Goal: Transaction & Acquisition: Obtain resource

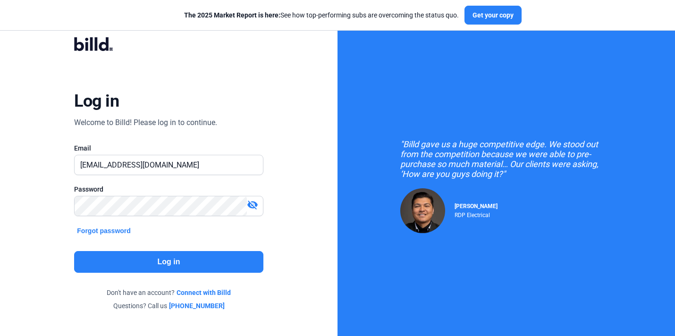
click at [219, 258] on button "Log in" at bounding box center [168, 262] width 189 height 22
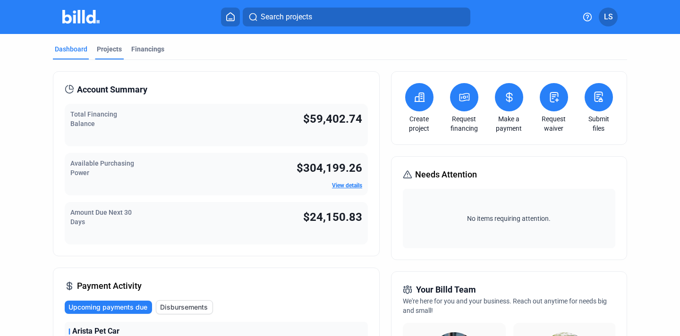
click at [108, 51] on div "Projects" at bounding box center [109, 48] width 25 height 9
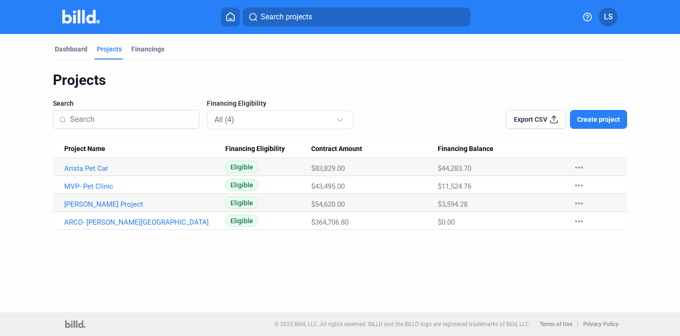
click at [588, 122] on span "Create project" at bounding box center [598, 119] width 43 height 9
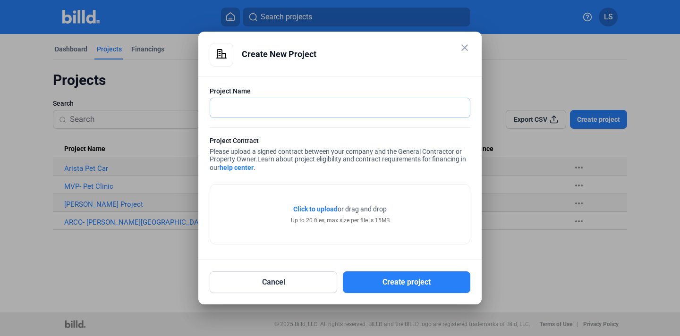
click at [380, 109] on input "text" at bounding box center [334, 107] width 249 height 19
type input "Floor and Decor Grapevine"
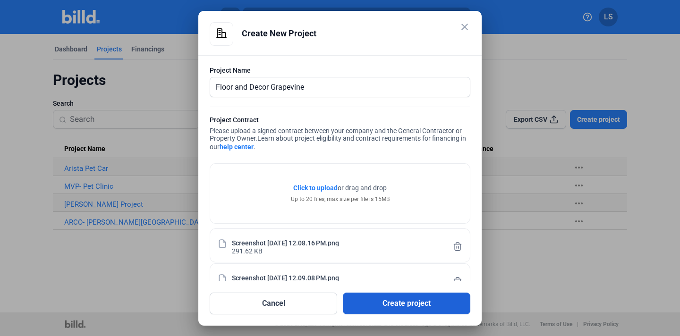
click at [417, 301] on button "Create project" at bounding box center [406, 304] width 127 height 22
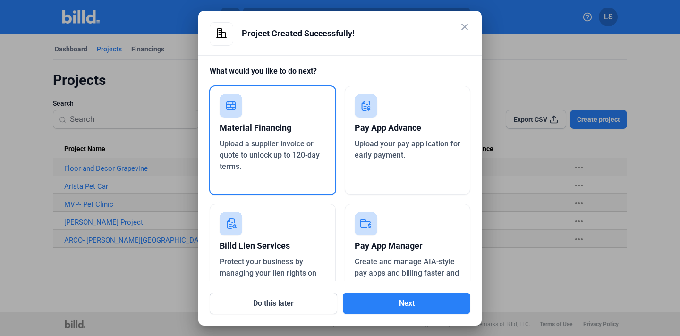
click at [409, 143] on span "Upload your pay application for early payment." at bounding box center [407, 149] width 106 height 20
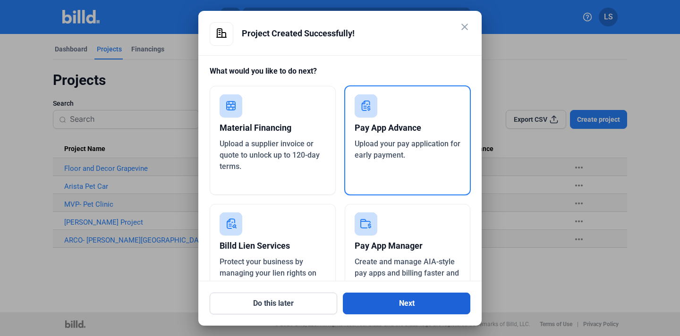
click at [426, 302] on button "Next" at bounding box center [406, 304] width 127 height 22
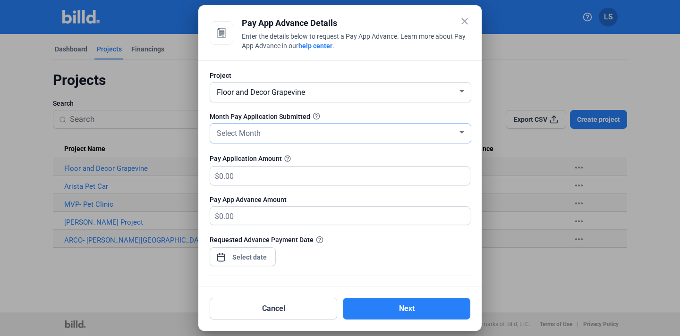
click at [386, 136] on div "Select Month" at bounding box center [336, 132] width 243 height 13
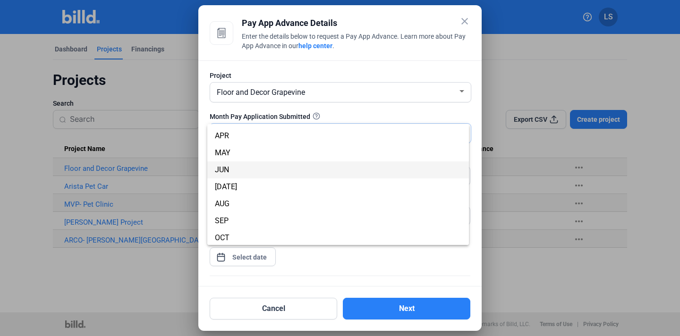
scroll to position [49, 0]
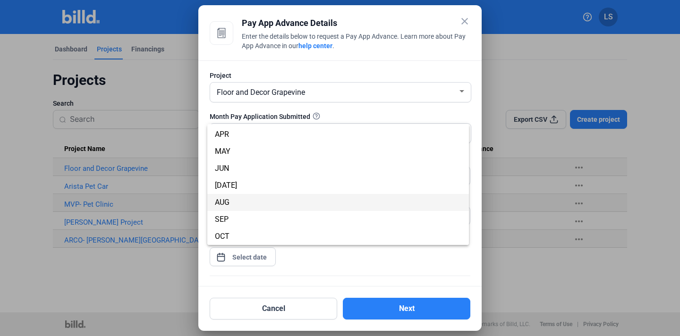
click at [304, 205] on span "AUG" at bounding box center [338, 202] width 246 height 17
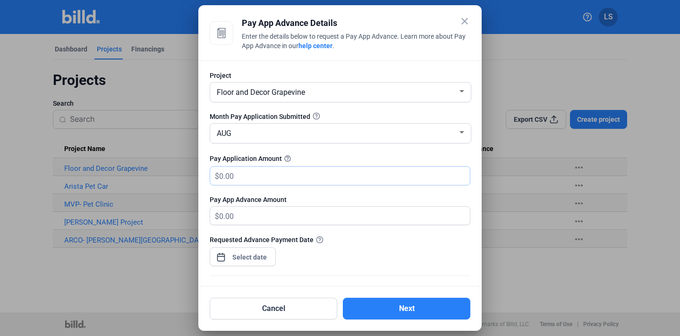
click at [309, 170] on input "text" at bounding box center [339, 176] width 240 height 18
type input "1"
type input "12"
type input "12.00"
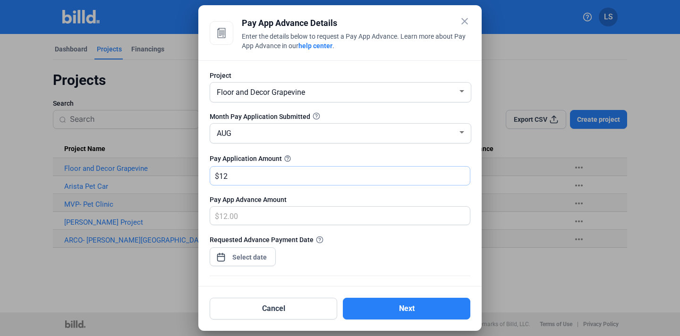
type input "126"
type input "126.00"
type input "1260"
type input "1,260.00"
type input "1,2600"
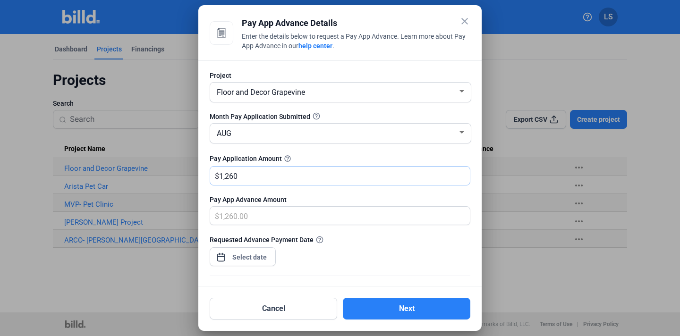
type input "12,600.00"
type input "12,600"
click at [338, 199] on div "Pay App Advance Amount" at bounding box center [340, 199] width 261 height 9
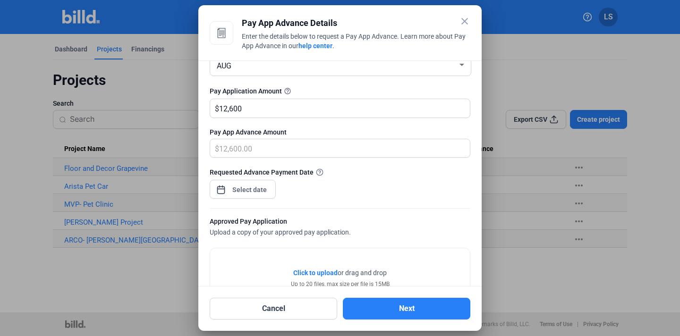
scroll to position [68, 0]
click at [252, 194] on div at bounding box center [249, 188] width 41 height 17
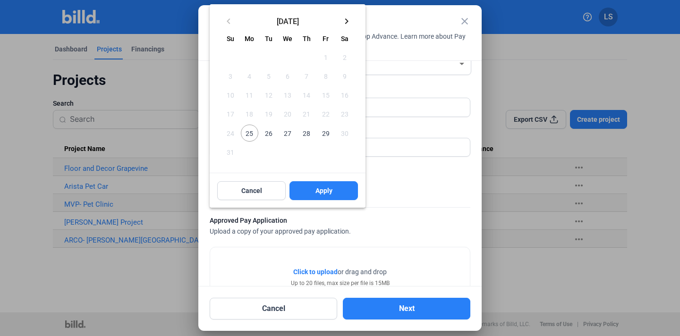
click at [310, 133] on span "28" at bounding box center [306, 133] width 17 height 17
click at [337, 187] on button "Apply" at bounding box center [323, 190] width 68 height 19
type input "[DATE]"
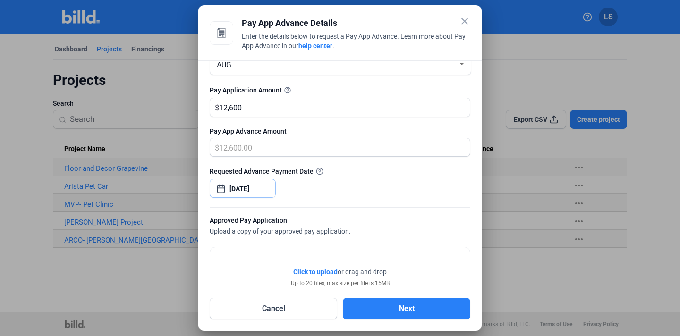
scroll to position [159, 0]
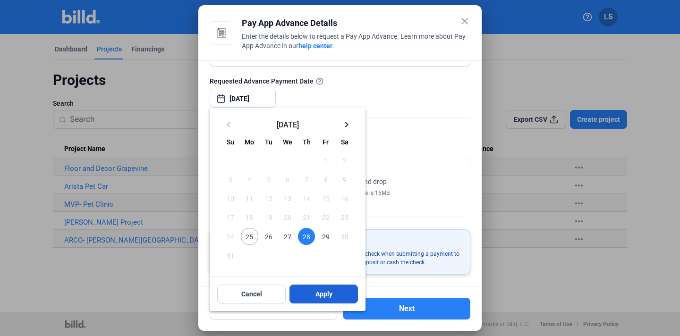
click at [332, 289] on button "Apply" at bounding box center [323, 294] width 68 height 19
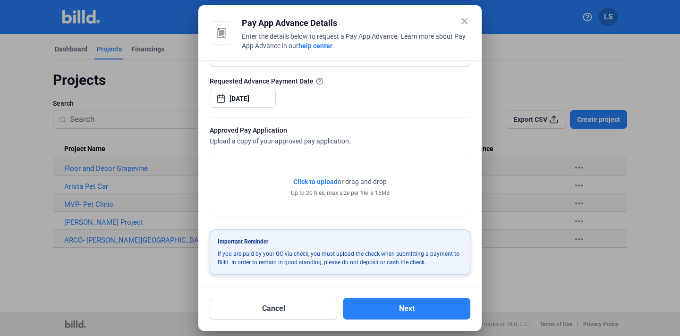
click at [322, 178] on span "Click to upload" at bounding box center [315, 182] width 44 height 8
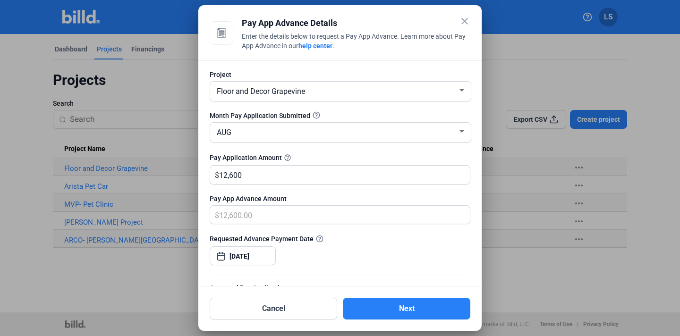
scroll to position [0, 0]
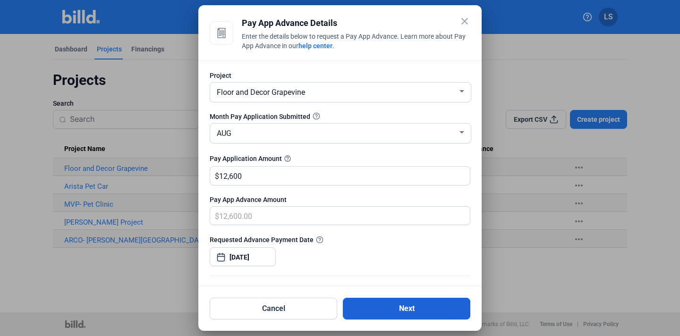
click at [401, 309] on button "Next" at bounding box center [406, 309] width 127 height 22
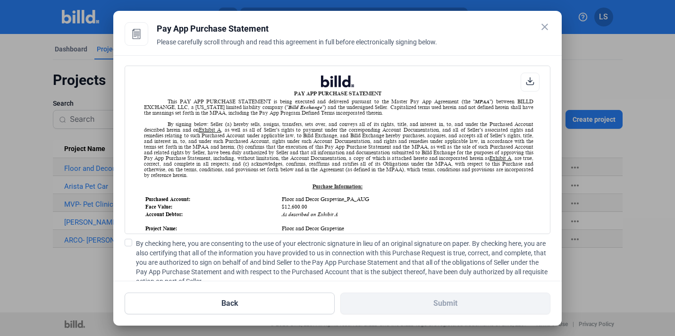
scroll to position [71, 0]
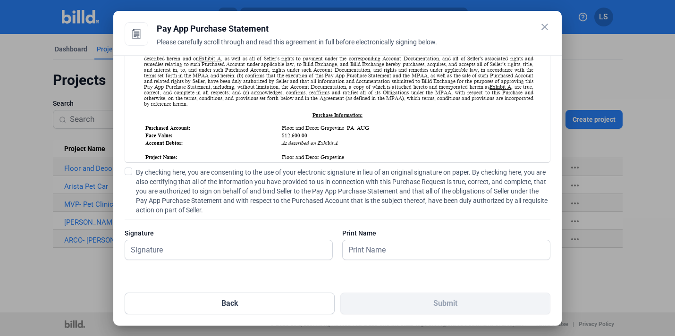
click at [129, 171] on span at bounding box center [129, 172] width 8 height 8
click at [0, 0] on input "By checking here, you are consenting to the use of your electronic signature in…" at bounding box center [0, 0] width 0 height 0
click at [205, 255] on input "text" at bounding box center [223, 249] width 197 height 19
type input "j"
type input "[PERSON_NAME] [PERSON_NAME]"
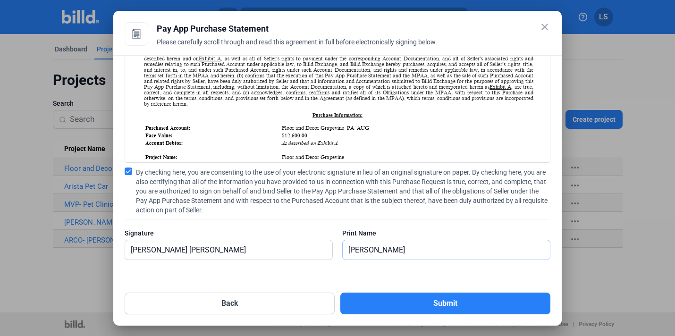
type input "[PERSON_NAME] [PERSON_NAME]"
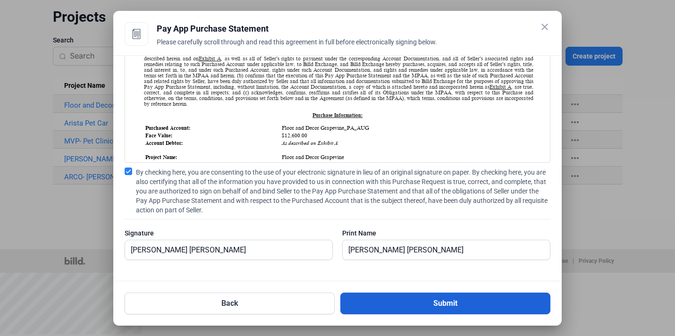
click at [400, 298] on button "Submit" at bounding box center [445, 304] width 210 height 22
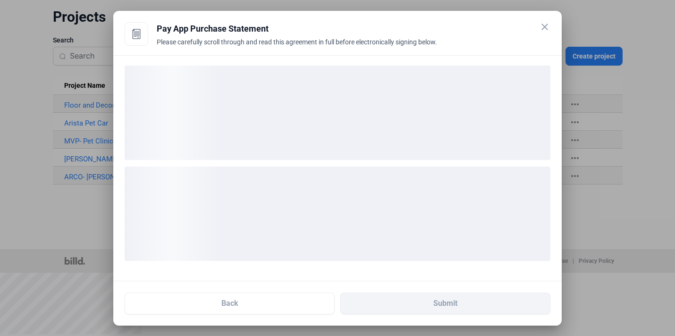
scroll to position [0, 0]
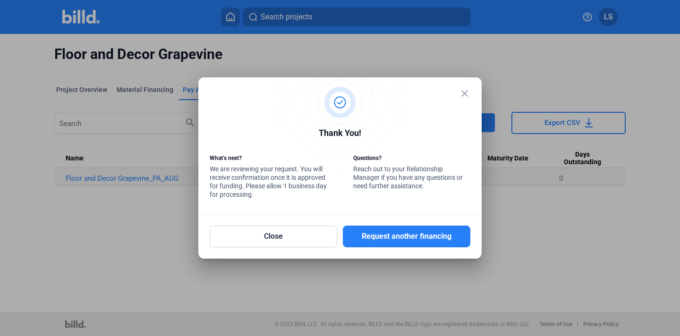
click at [462, 93] on mat-icon "close" at bounding box center [464, 93] width 11 height 11
